Goal: Book appointment/travel/reservation

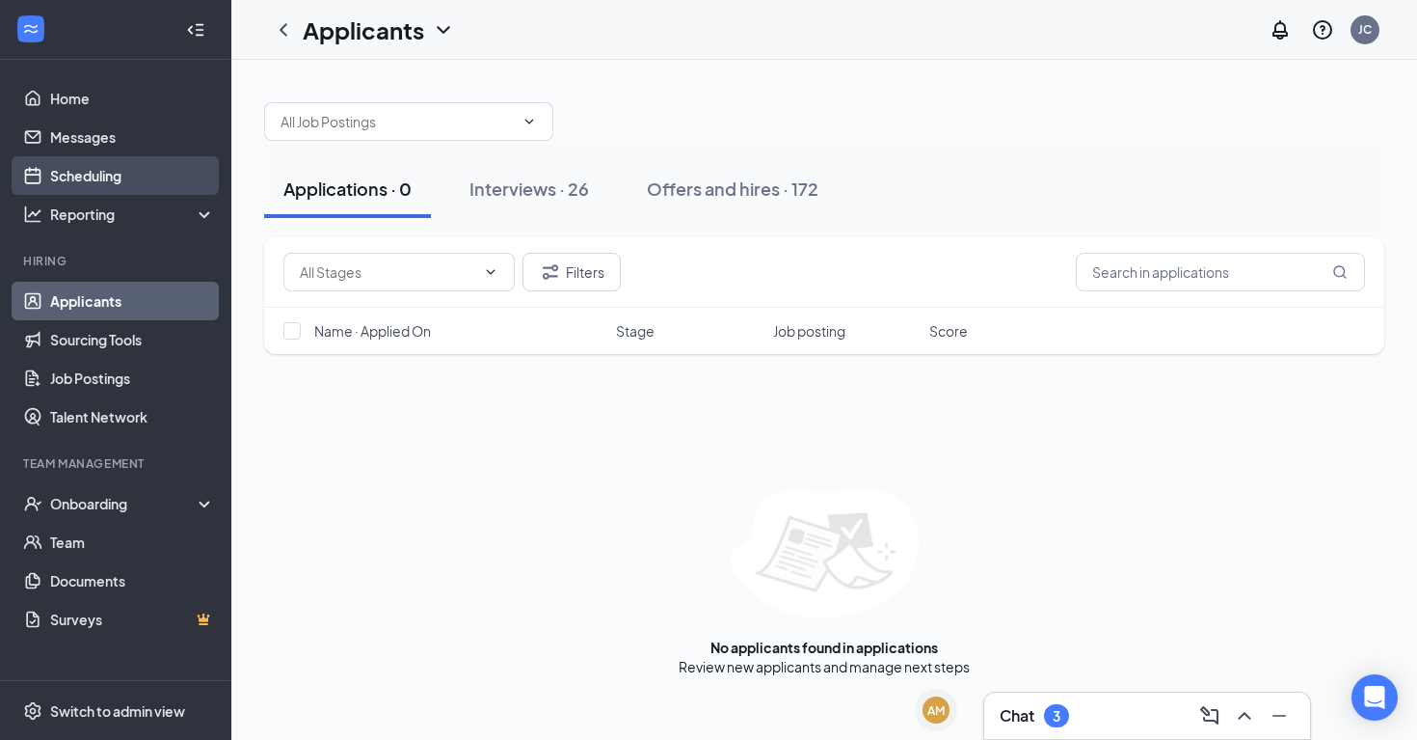
click at [98, 161] on link "Scheduling" at bounding box center [132, 175] width 165 height 39
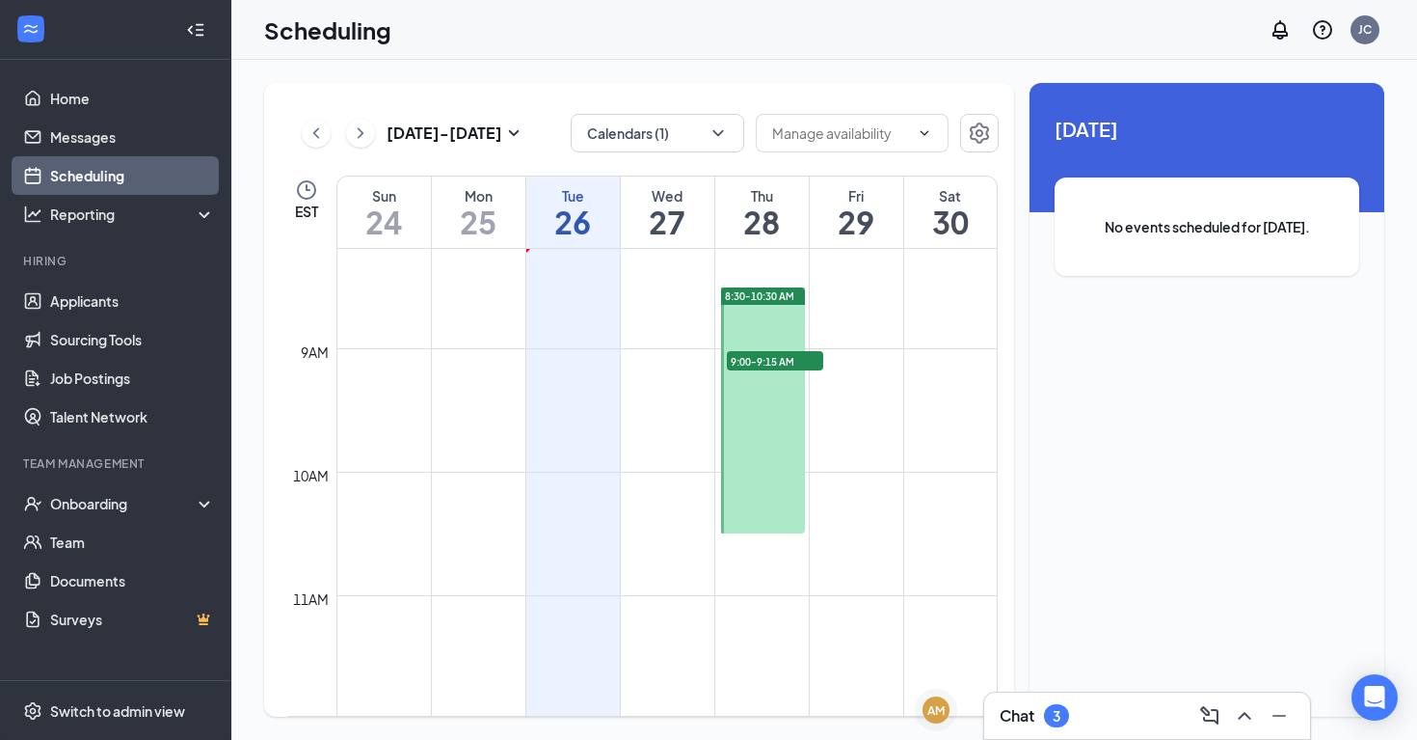
scroll to position [1011, 0]
click at [701, 148] on button "Calendars (1)" at bounding box center [658, 133] width 174 height 39
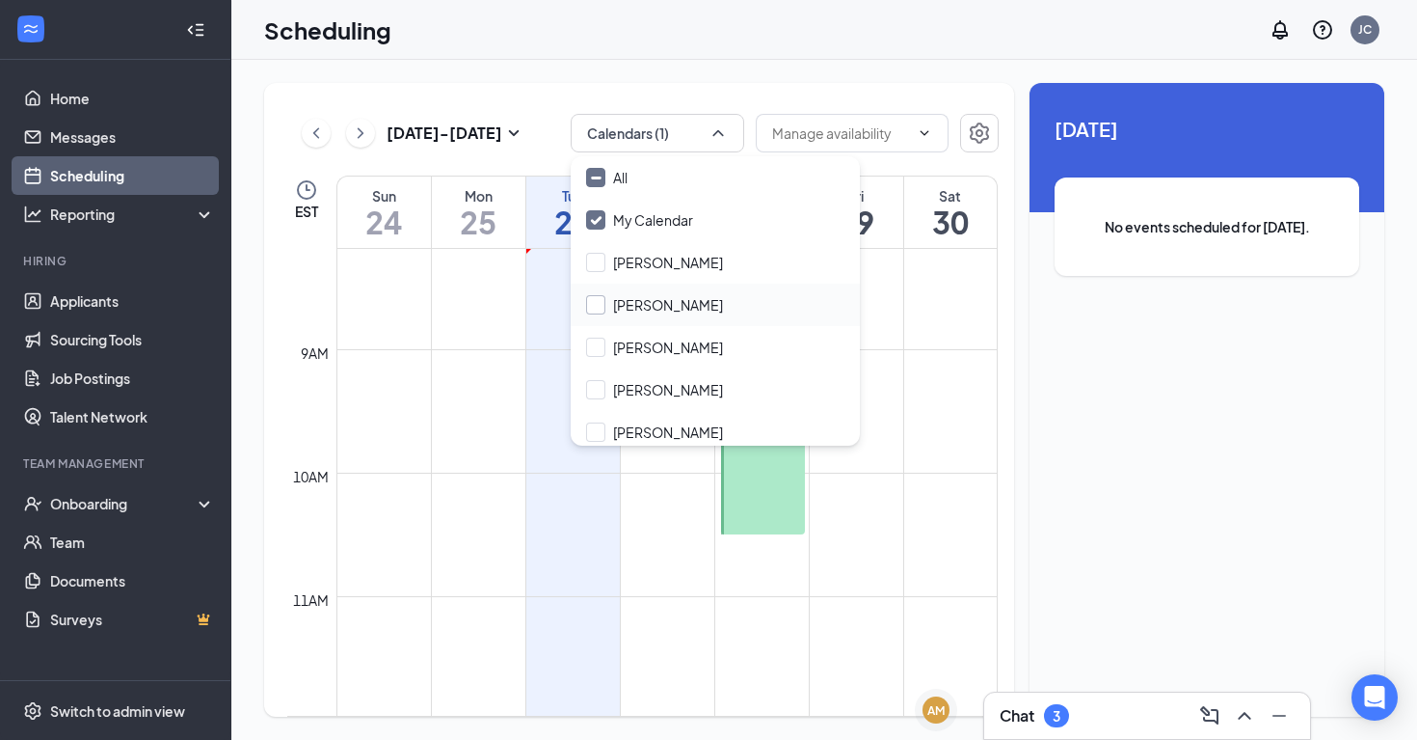
click at [592, 313] on input "[PERSON_NAME]" at bounding box center [654, 304] width 137 height 19
checkbox input "true"
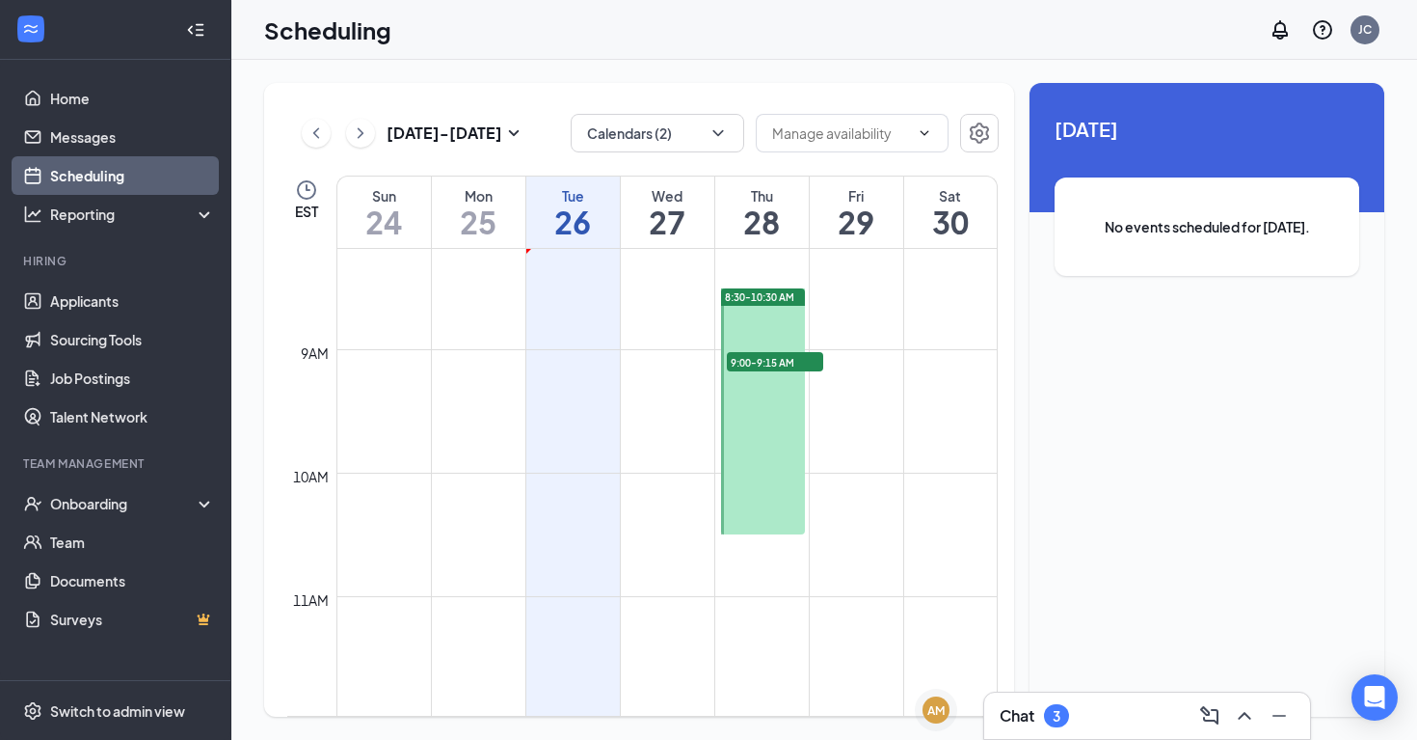
click at [298, 307] on td at bounding box center [311, 322] width 49 height 31
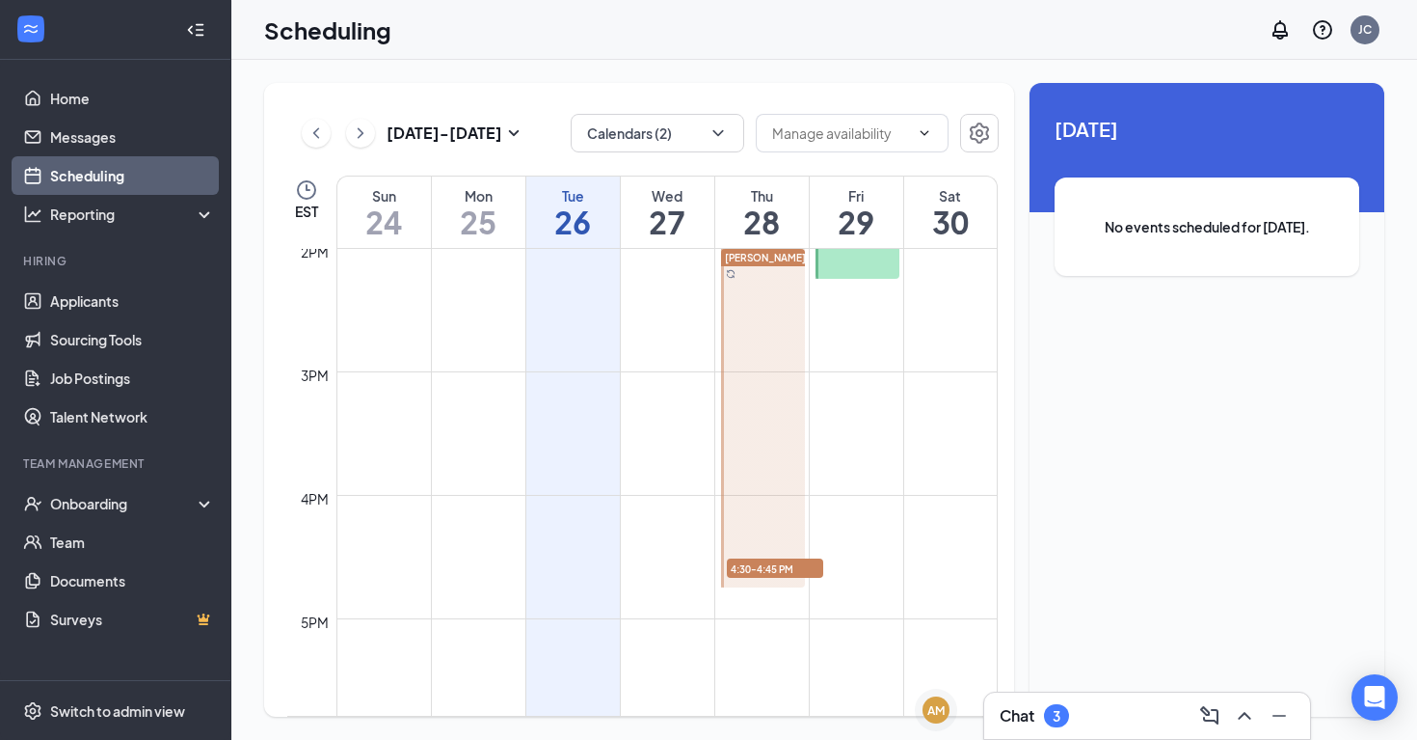
scroll to position [1791, 0]
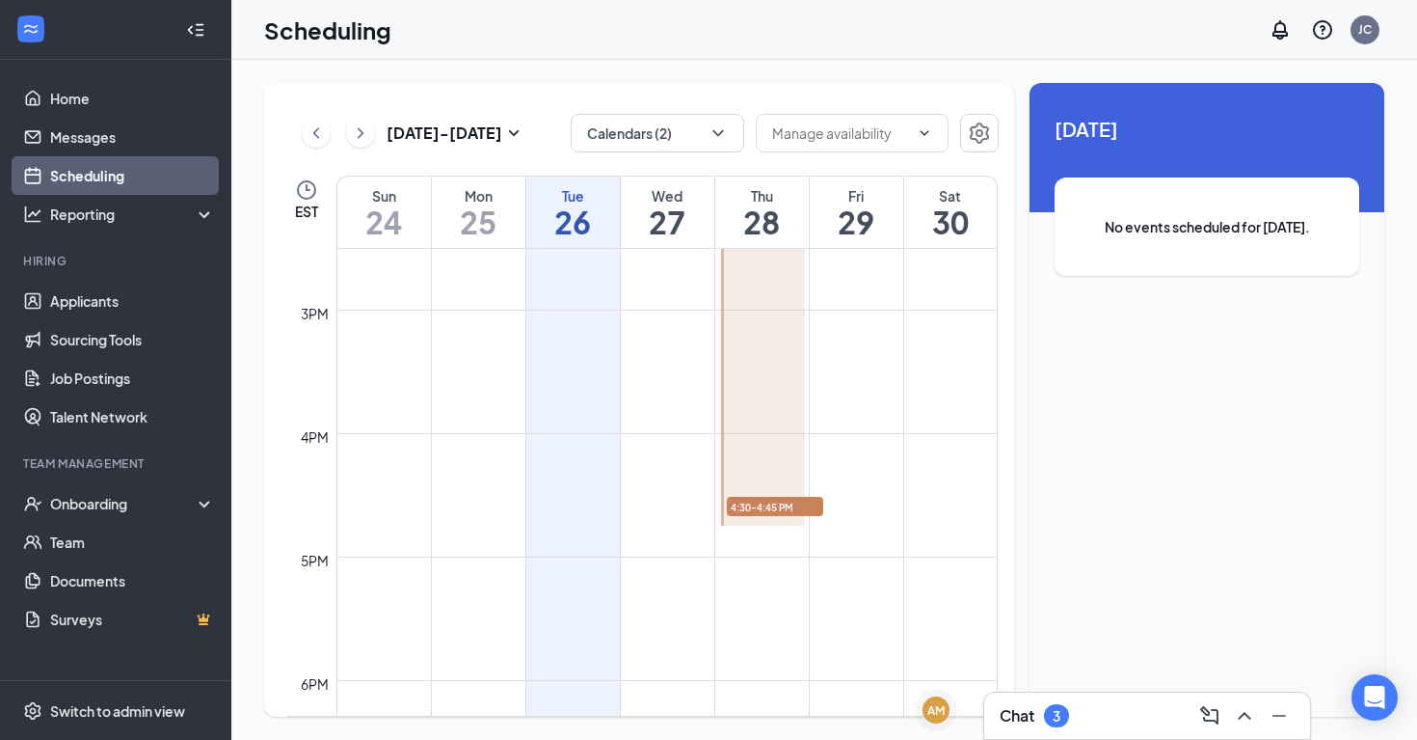
click at [809, 511] on span "4:30-4:45 PM" at bounding box center [775, 506] width 96 height 19
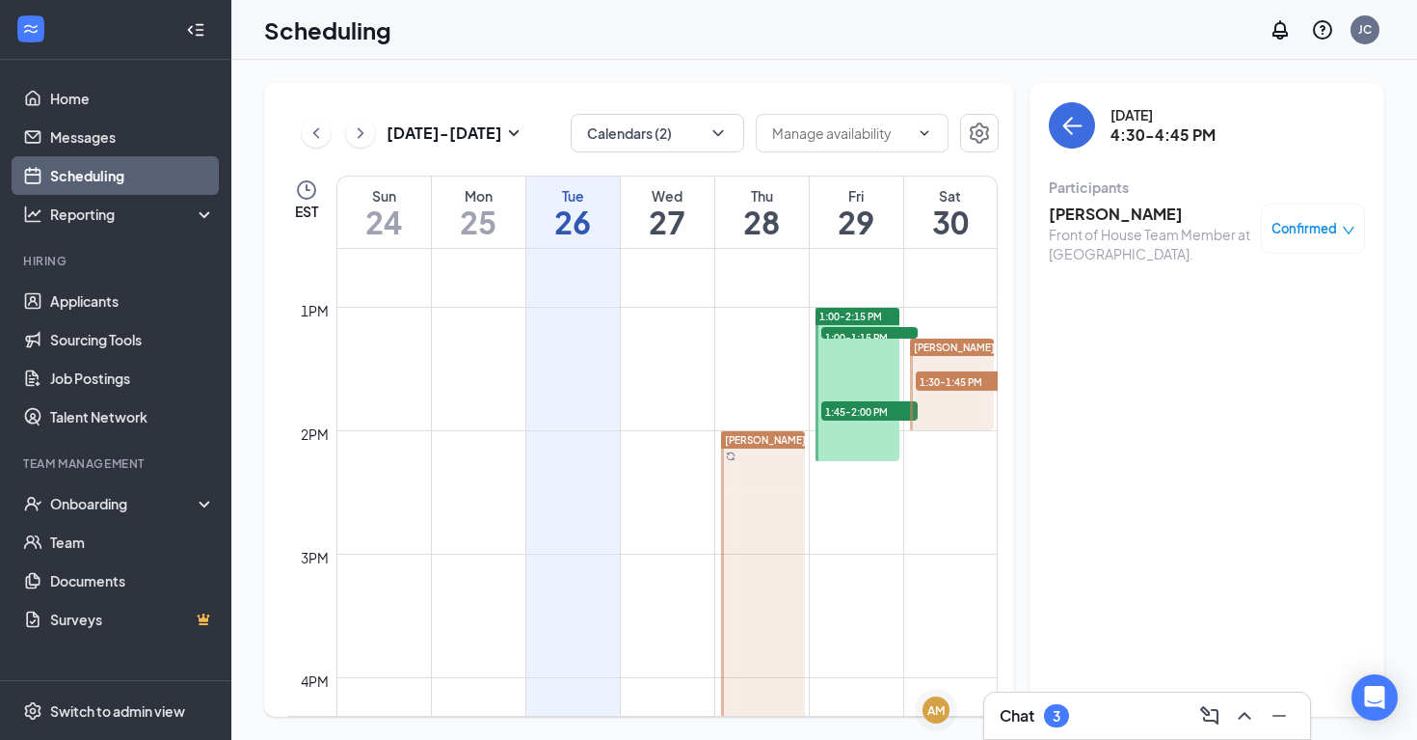
scroll to position [1548, 0]
click at [976, 381] on span "1:30-1:45 PM" at bounding box center [964, 379] width 96 height 19
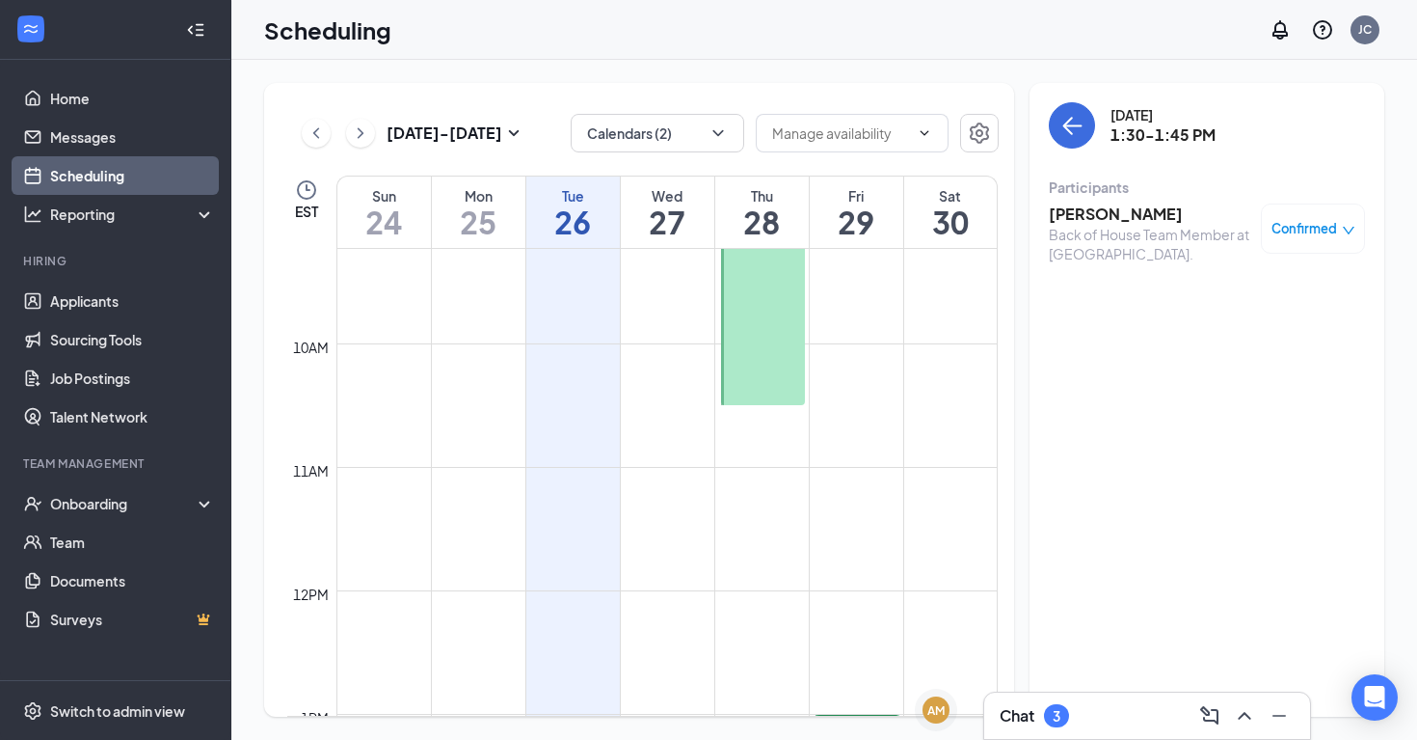
scroll to position [821, 0]
